Goal: Find contact information: Find contact information

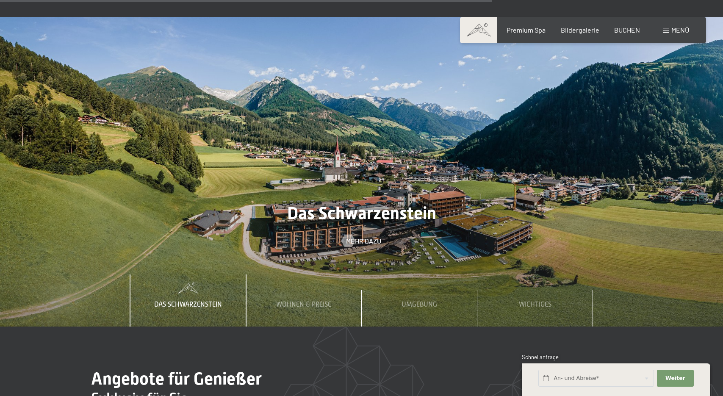
scroll to position [2769, 0]
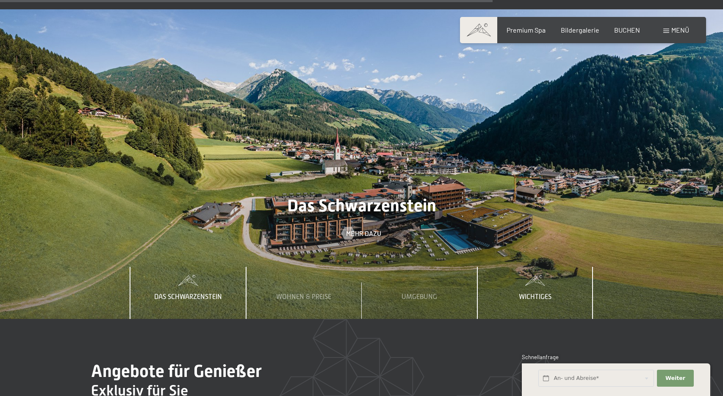
click at [536, 293] on span "Wichtiges" at bounding box center [535, 297] width 33 height 8
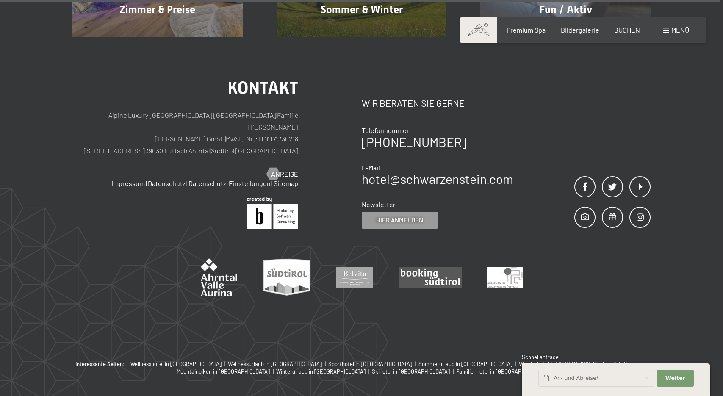
scroll to position [4058, 0]
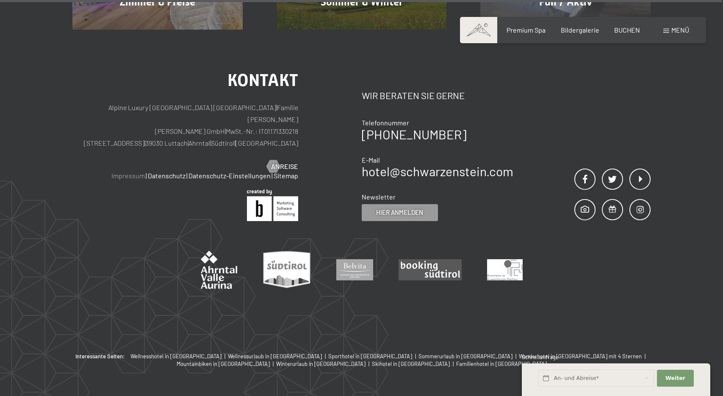
click at [135, 171] on link "Impressum" at bounding box center [127, 175] width 33 height 8
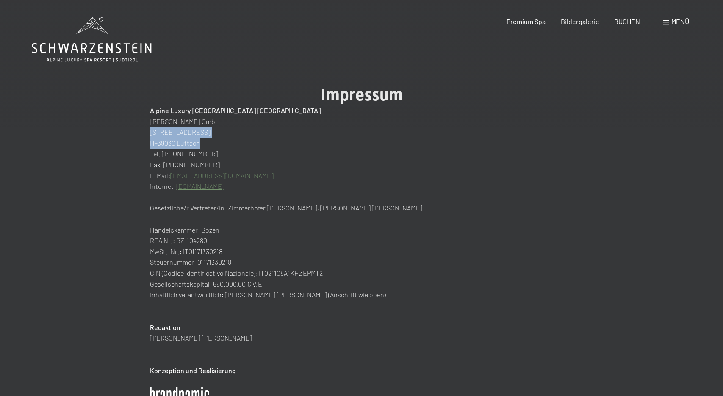
drag, startPoint x: 207, startPoint y: 145, endPoint x: 150, endPoint y: 134, distance: 58.2
copy div "Dorfstraße 11 IT-39030 Luttach"
click at [108, 45] on icon at bounding box center [92, 48] width 120 height 10
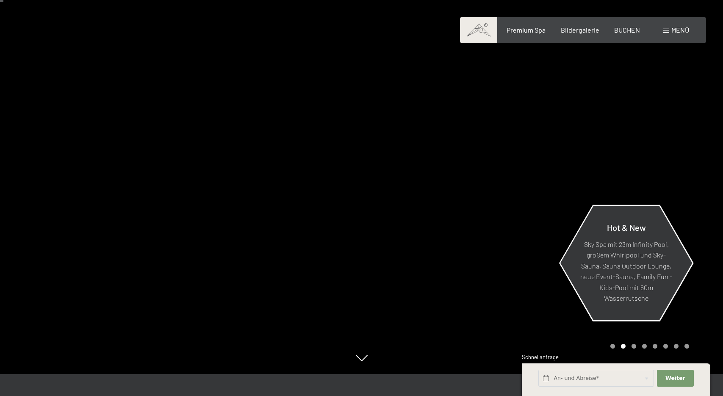
scroll to position [21, 0]
click at [693, 169] on div at bounding box center [543, 177] width 362 height 396
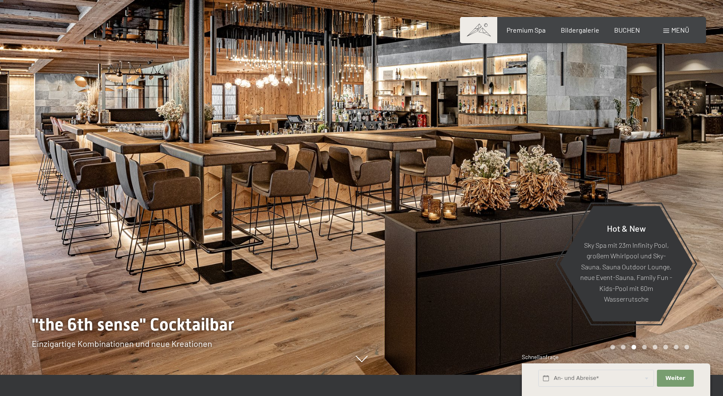
click at [693, 169] on div at bounding box center [543, 177] width 362 height 396
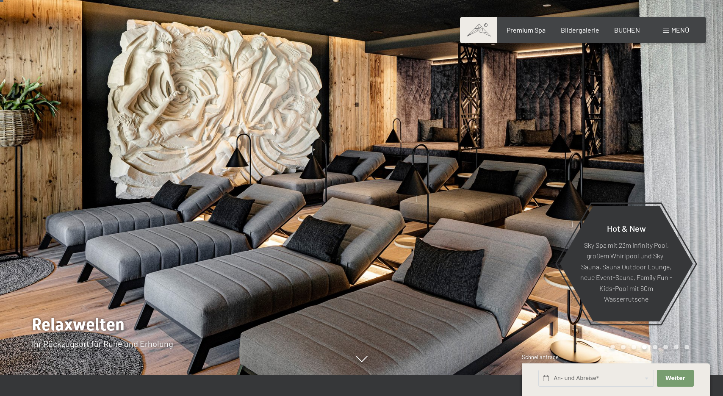
click at [693, 169] on div at bounding box center [543, 177] width 362 height 396
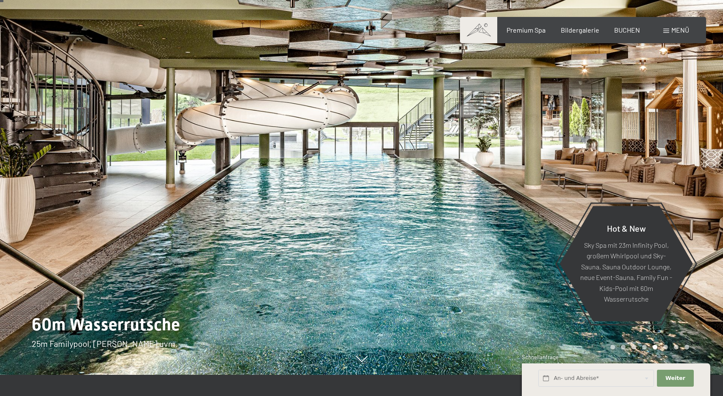
click at [693, 169] on div at bounding box center [543, 177] width 362 height 396
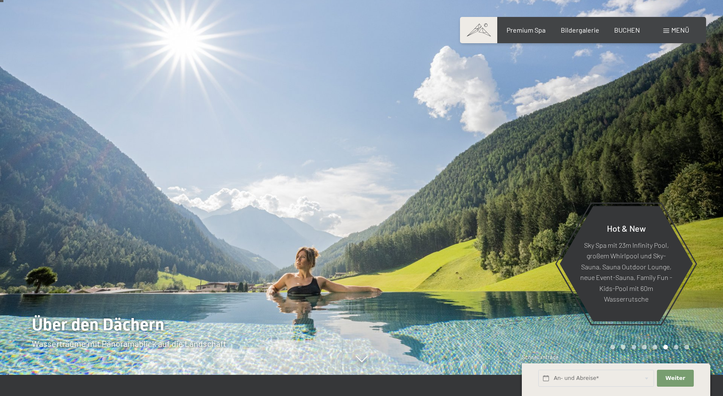
click at [693, 169] on div at bounding box center [543, 177] width 362 height 396
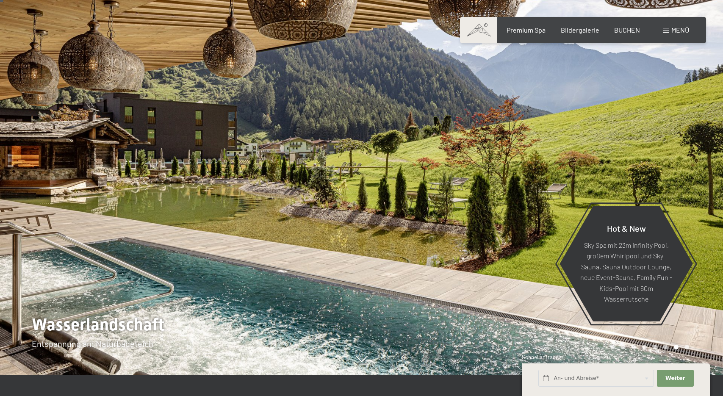
click at [693, 169] on div at bounding box center [543, 177] width 362 height 396
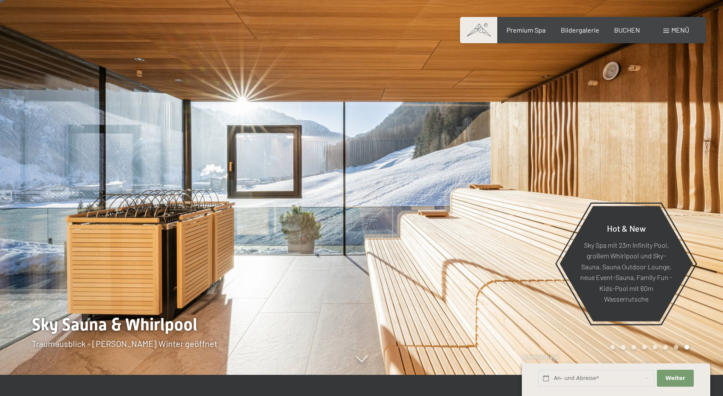
click at [693, 169] on div at bounding box center [543, 177] width 362 height 396
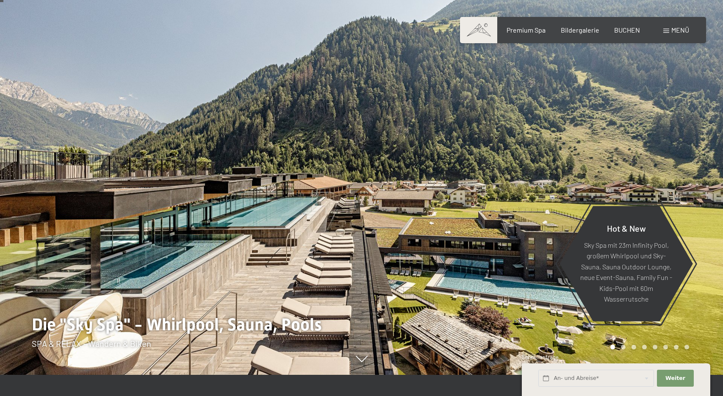
click at [693, 169] on div at bounding box center [543, 177] width 362 height 396
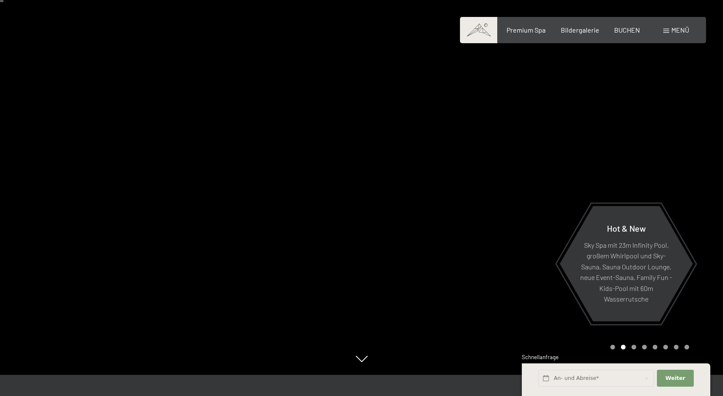
click at [693, 169] on div at bounding box center [543, 177] width 362 height 396
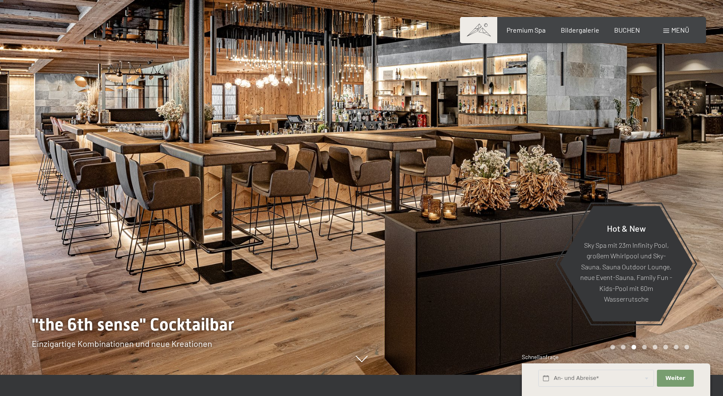
click at [669, 30] on div "Menü" at bounding box center [676, 29] width 26 height 9
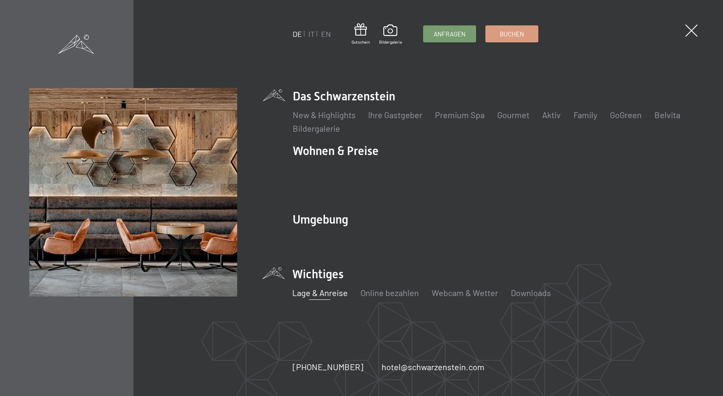
click at [317, 287] on link "Lage & Anreise" at bounding box center [319, 292] width 55 height 10
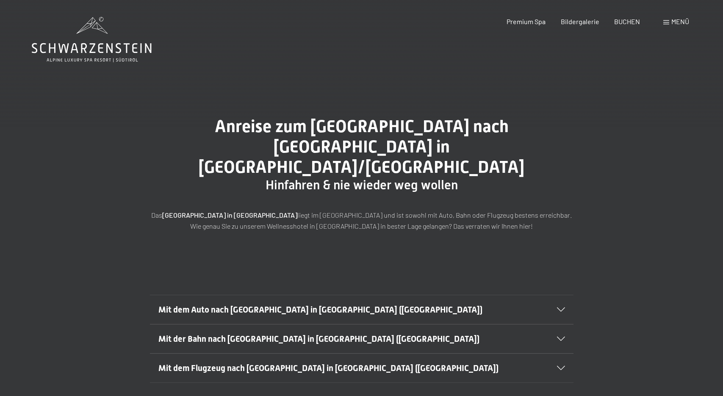
click at [311, 304] on span "Mit dem Auto nach Luttach in Südtirol (Italien)" at bounding box center [320, 309] width 324 height 10
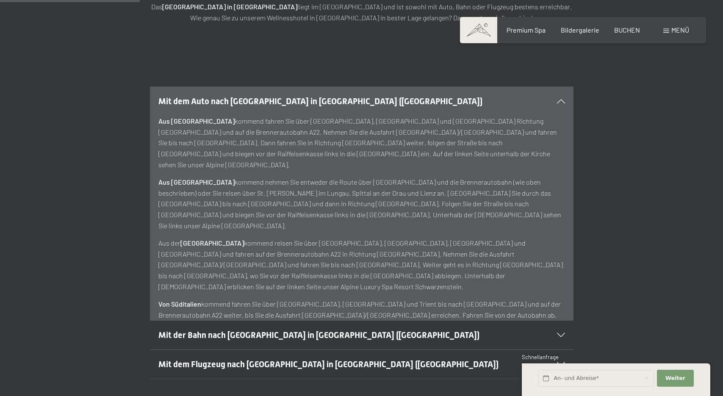
scroll to position [206, 0]
